Goal: Transaction & Acquisition: Purchase product/service

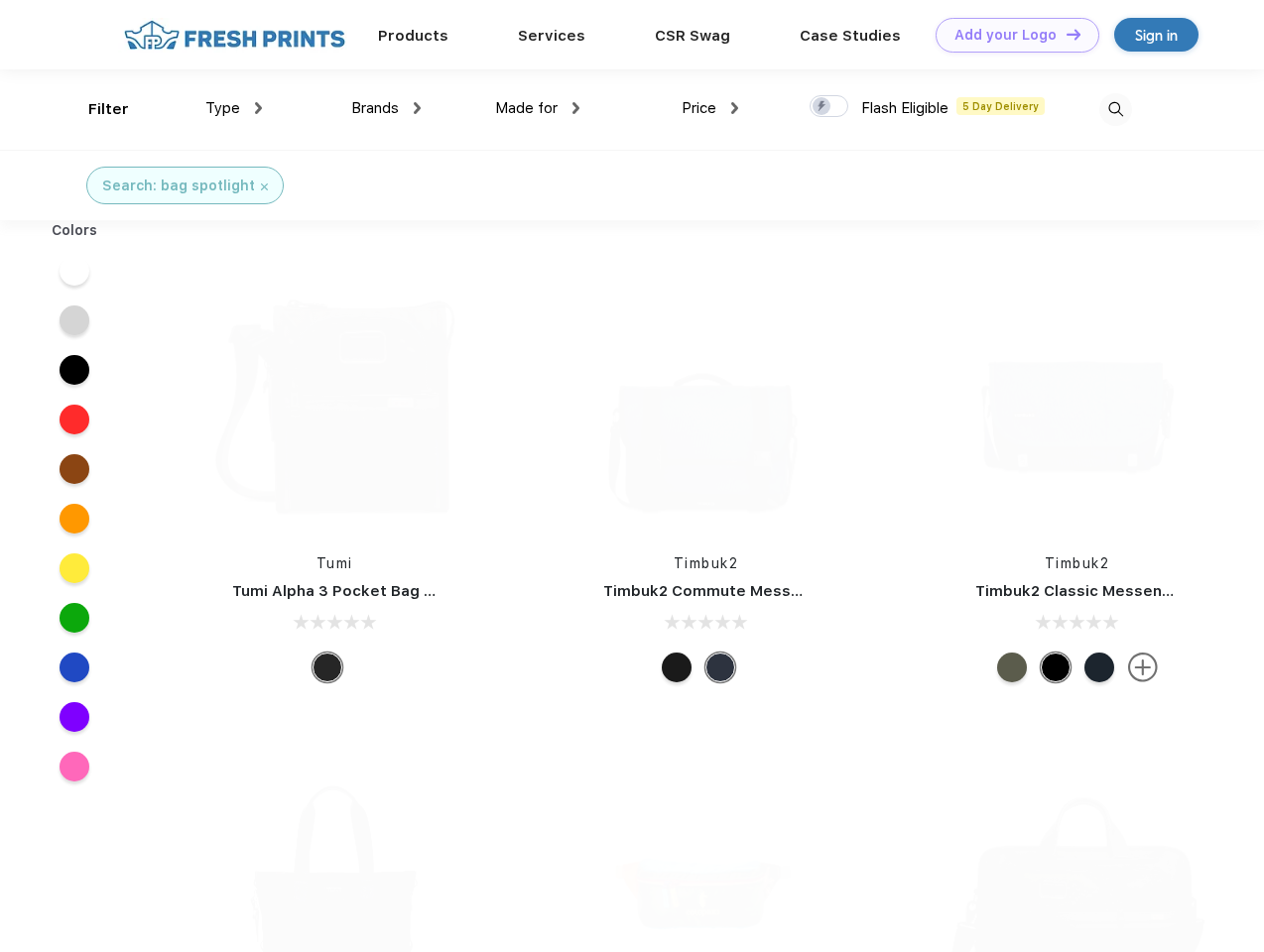
scroll to position [1, 0]
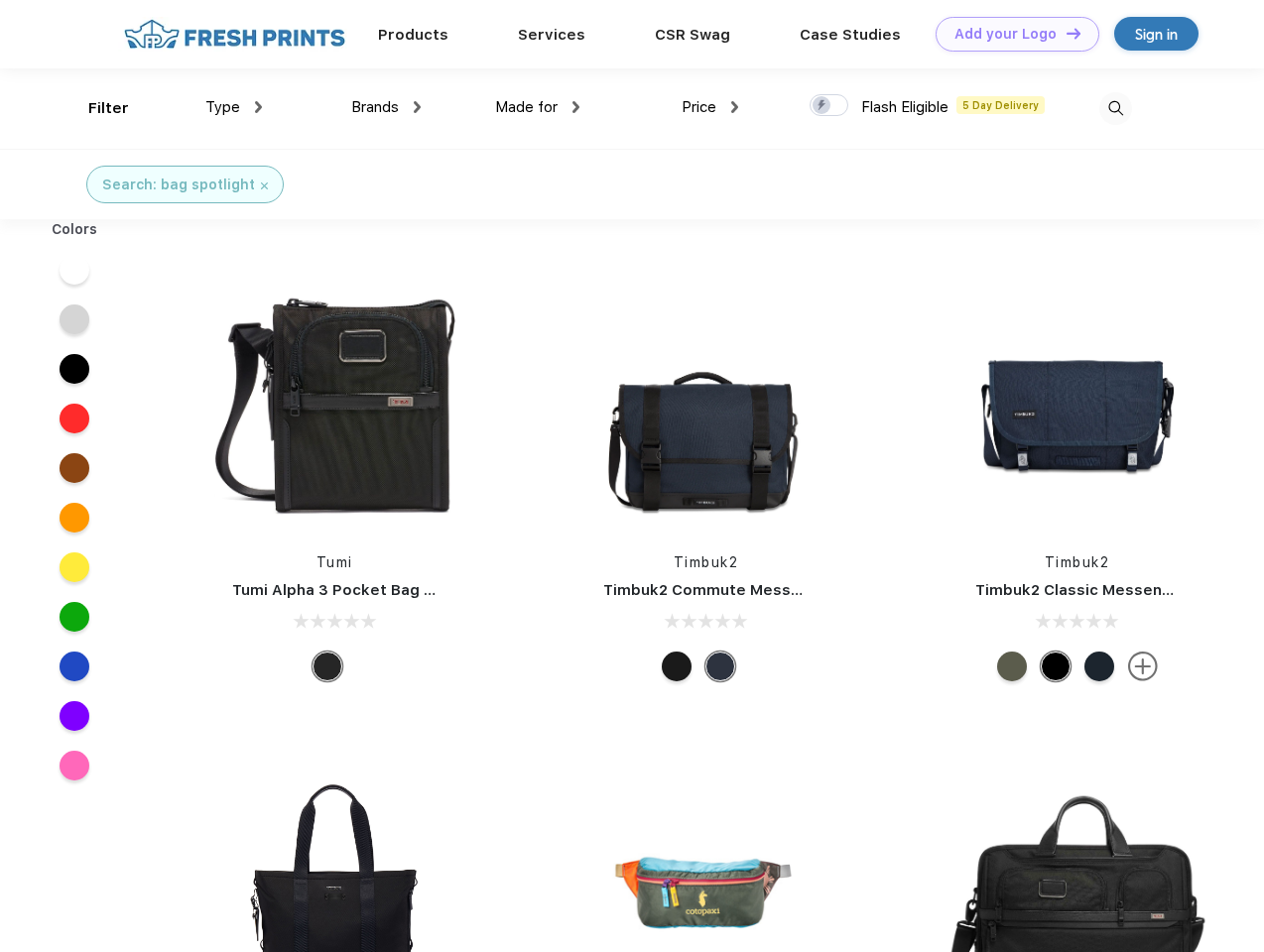
click at [1009, 34] on link "Add your Logo Design Tool" at bounding box center [1017, 34] width 164 height 35
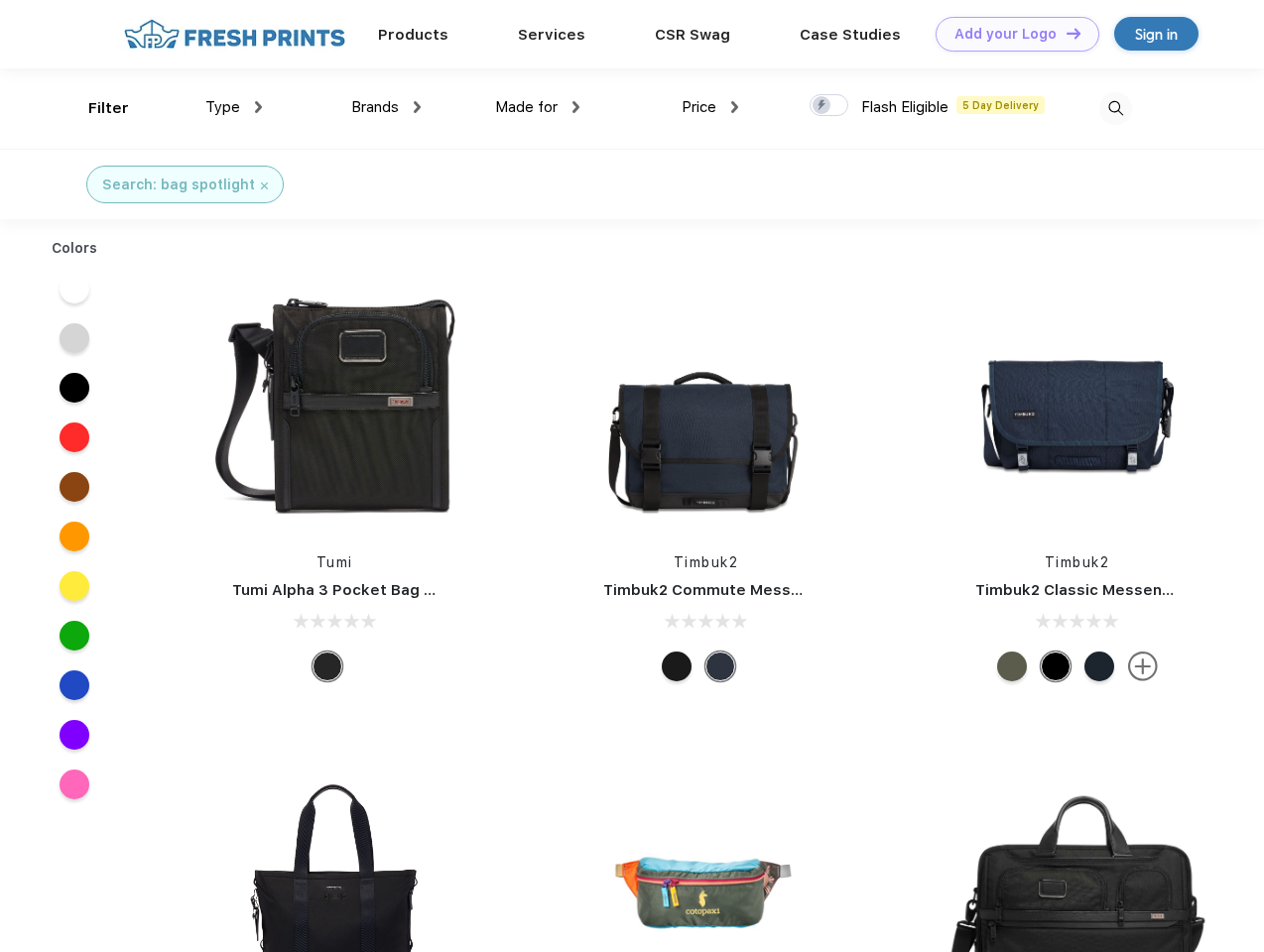
click at [0, 0] on div "Design Tool" at bounding box center [0, 0] width 0 height 0
click at [1064, 33] on link "Add your Logo Design Tool" at bounding box center [1017, 34] width 164 height 35
click at [95, 108] on div "Filter" at bounding box center [108, 108] width 41 height 23
click at [234, 107] on span "Type" at bounding box center [222, 107] width 35 height 18
click at [386, 107] on span "Brands" at bounding box center [375, 107] width 48 height 18
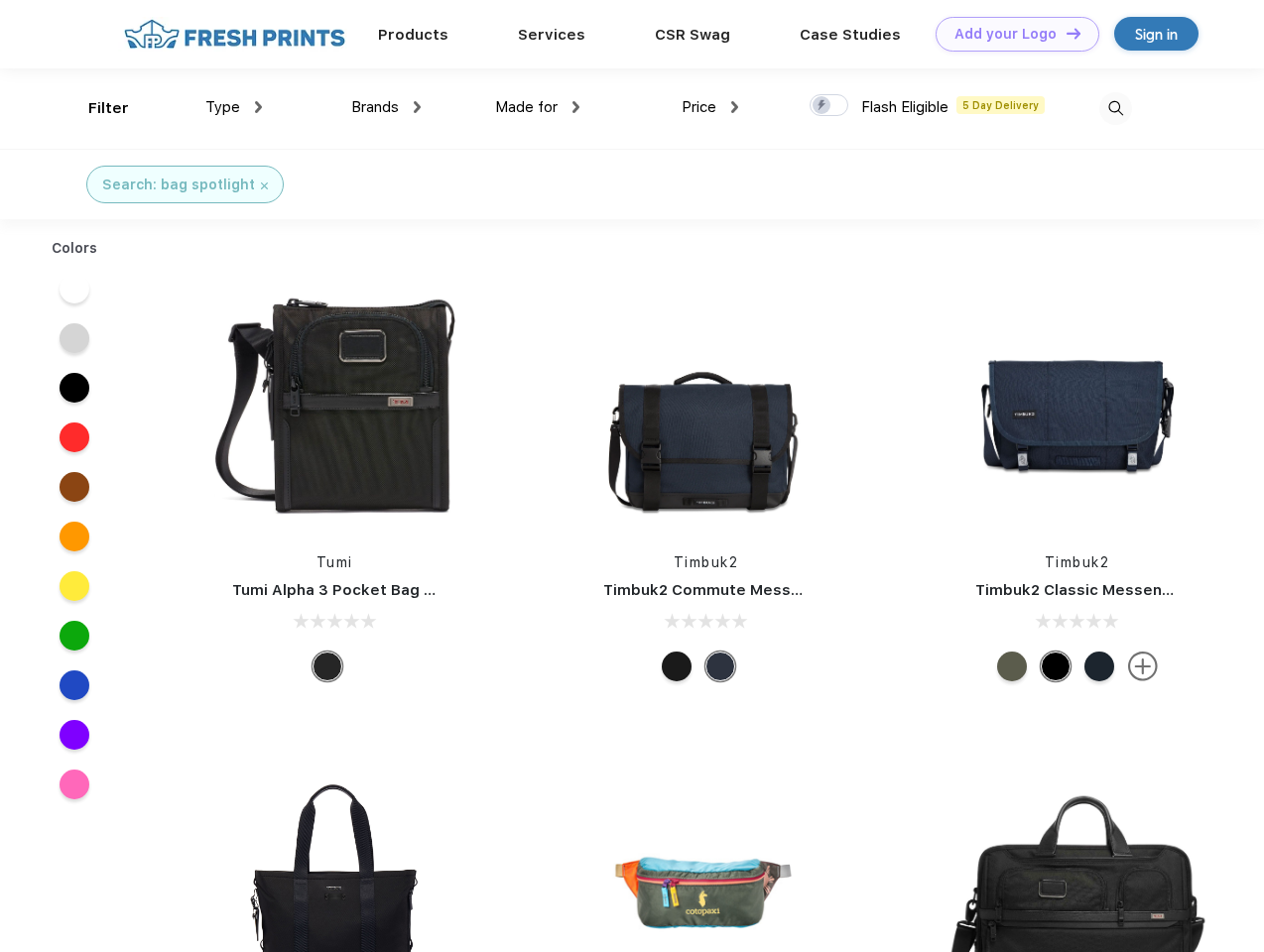
click at [538, 107] on span "Made for" at bounding box center [526, 107] width 63 height 18
click at [710, 107] on span "Price" at bounding box center [698, 107] width 35 height 18
click at [829, 106] on div at bounding box center [828, 105] width 39 height 22
click at [822, 106] on input "checkbox" at bounding box center [815, 99] width 13 height 13
click at [1115, 108] on img at bounding box center [1115, 108] width 33 height 33
